Goal: Task Accomplishment & Management: Manage account settings

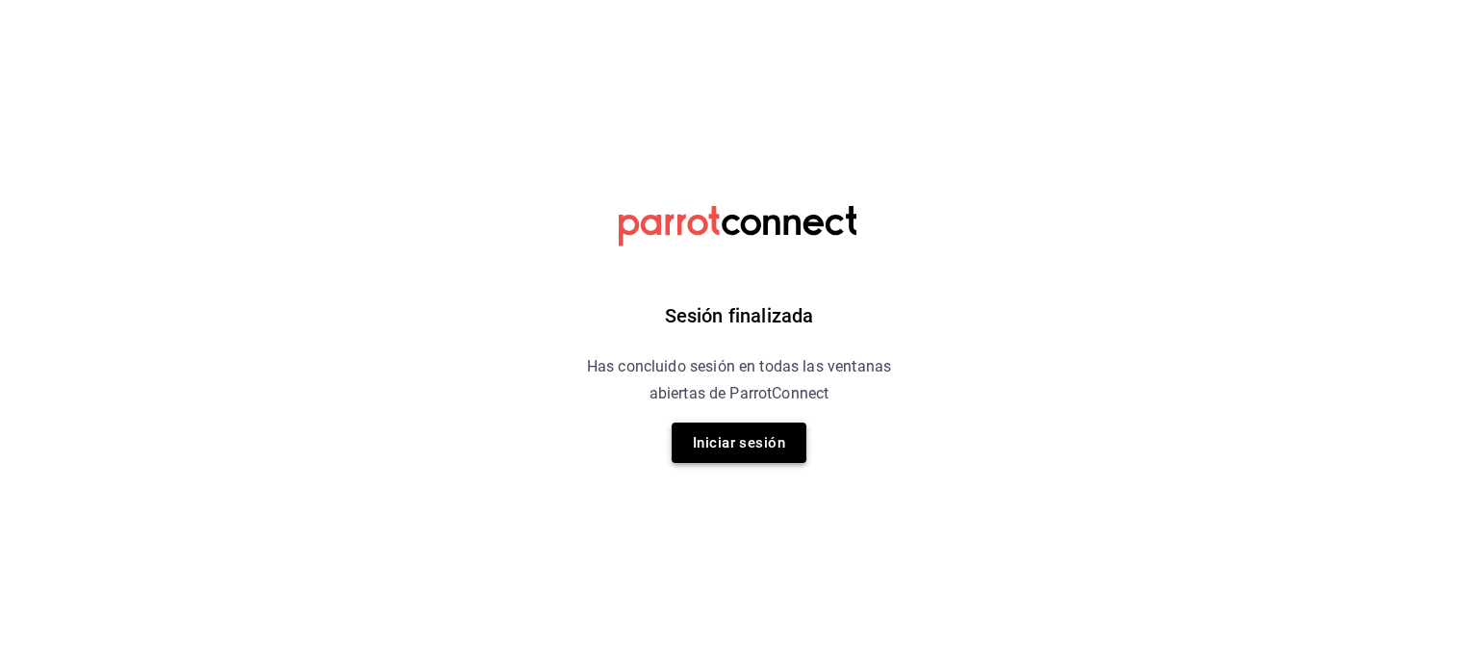
click at [773, 436] on button "Iniciar sesión" at bounding box center [739, 442] width 135 height 40
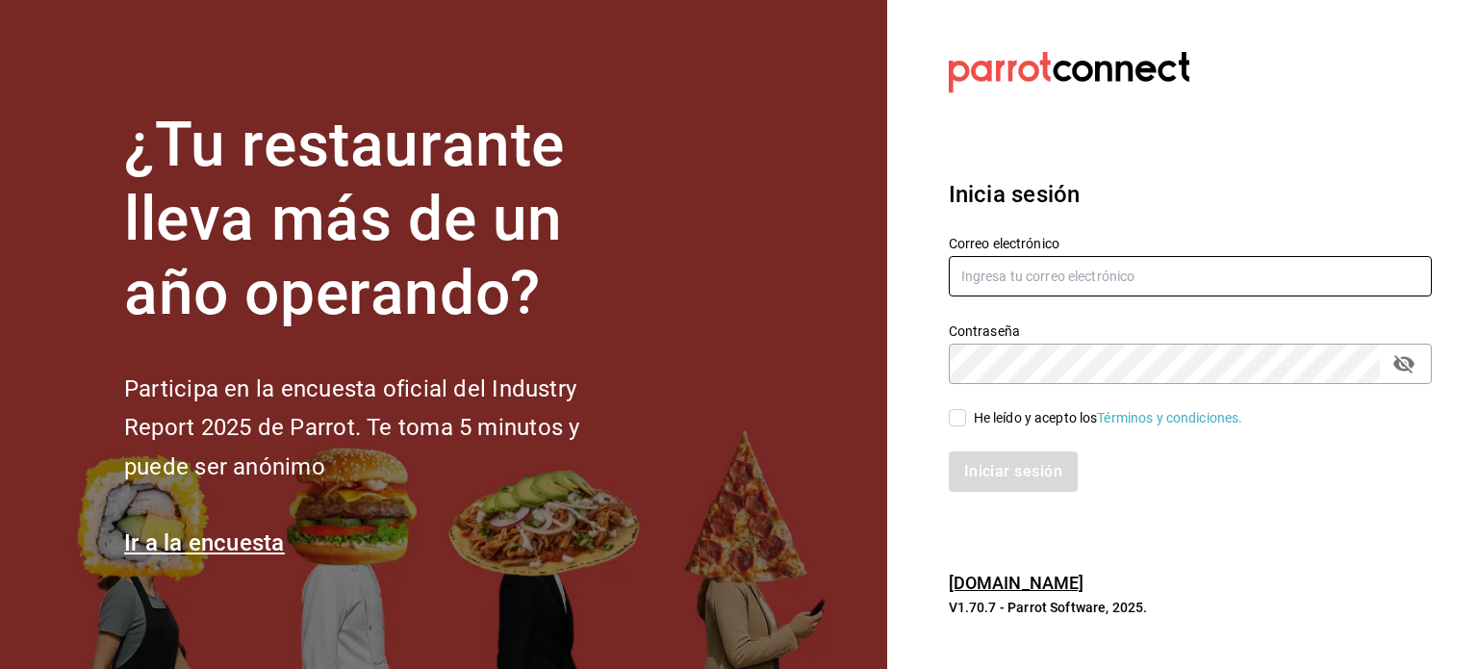
click at [1123, 276] on input "text" at bounding box center [1190, 276] width 483 height 40
type input "[EMAIL_ADDRESS][DOMAIN_NAME]"
click at [960, 418] on input "He leído y acepto los Términos y condiciones." at bounding box center [957, 417] width 17 height 17
checkbox input "true"
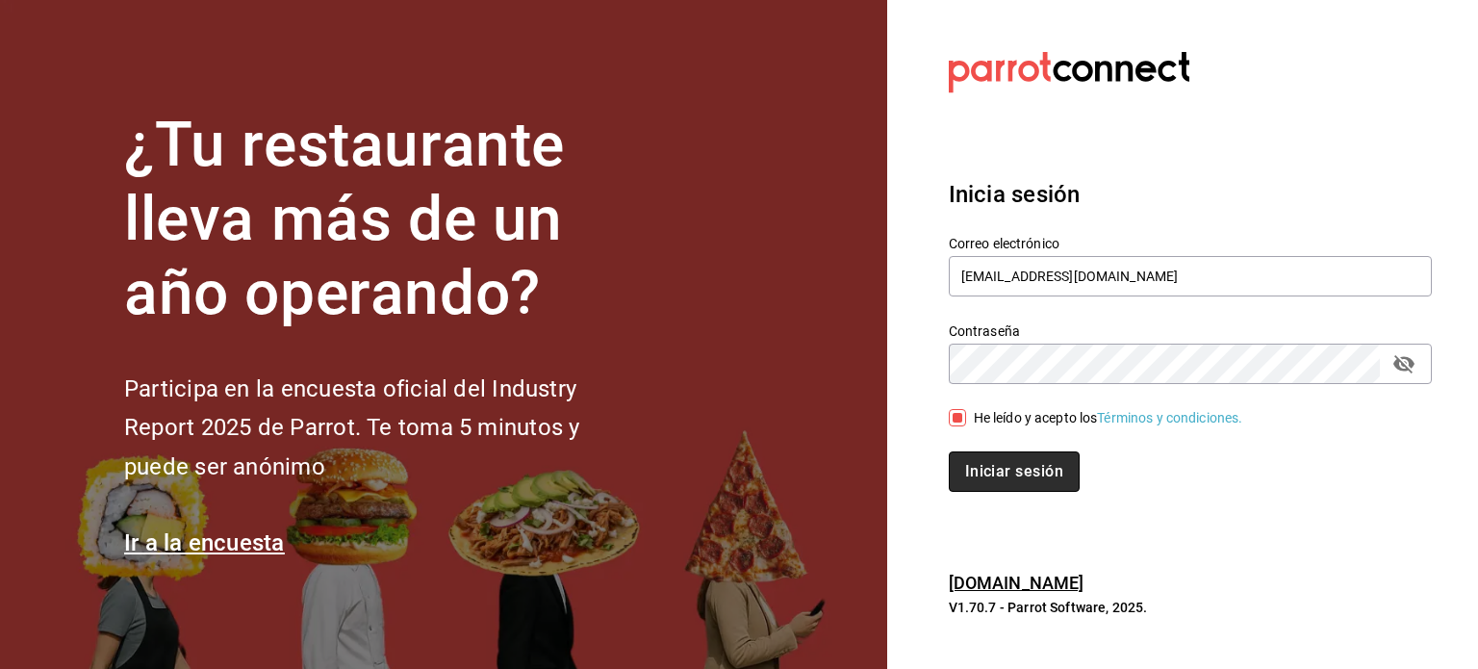
click at [980, 458] on button "Iniciar sesión" at bounding box center [1014, 471] width 131 height 40
